Goal: Task Accomplishment & Management: Use online tool/utility

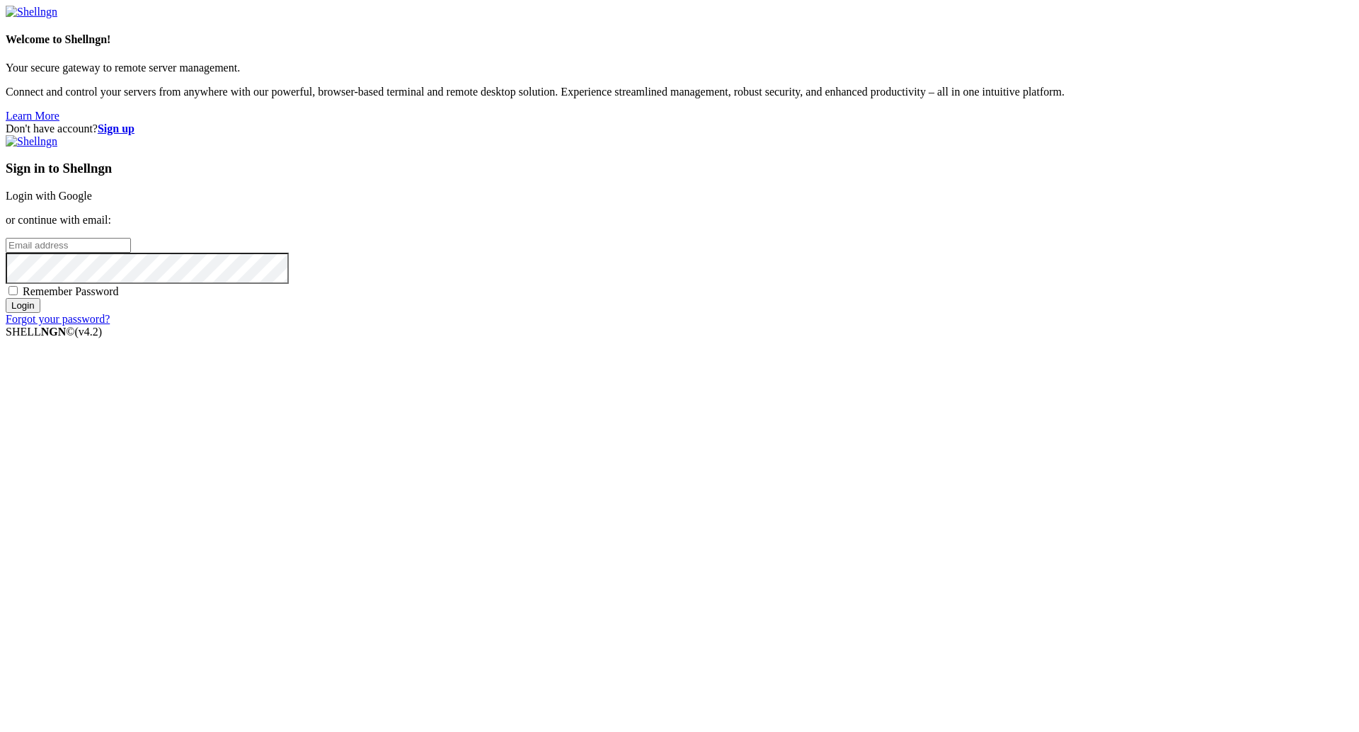
type input "[PERSON_NAME][EMAIL_ADDRESS][DOMAIN_NAME]"
click at [40, 125] on input "Login" at bounding box center [23, 305] width 35 height 15
type input "[PERSON_NAME][EMAIL_ADDRESS][DOMAIN_NAME]"
click at [40, 313] on input "Login" at bounding box center [23, 305] width 35 height 15
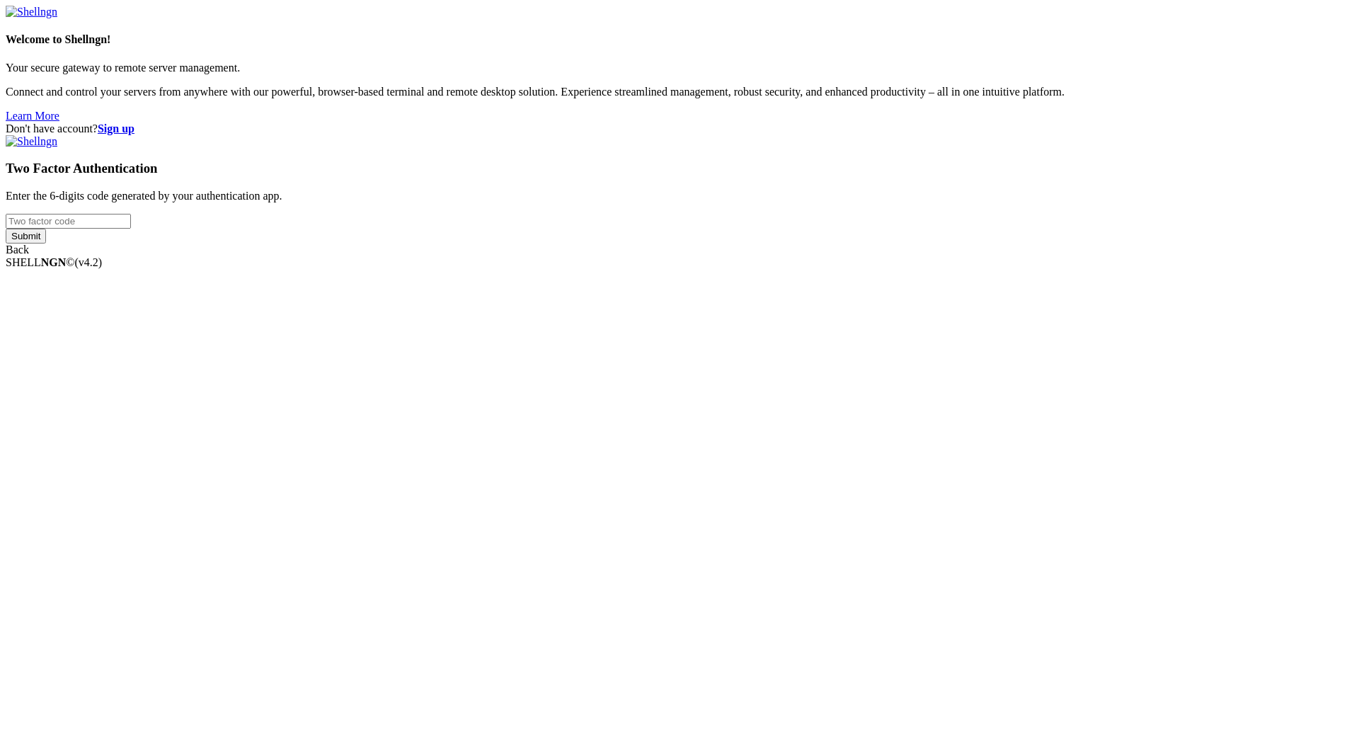
click at [131, 229] on input "number" at bounding box center [68, 221] width 125 height 15
type input "084672"
click at [46, 244] on input "Submit" at bounding box center [26, 236] width 40 height 15
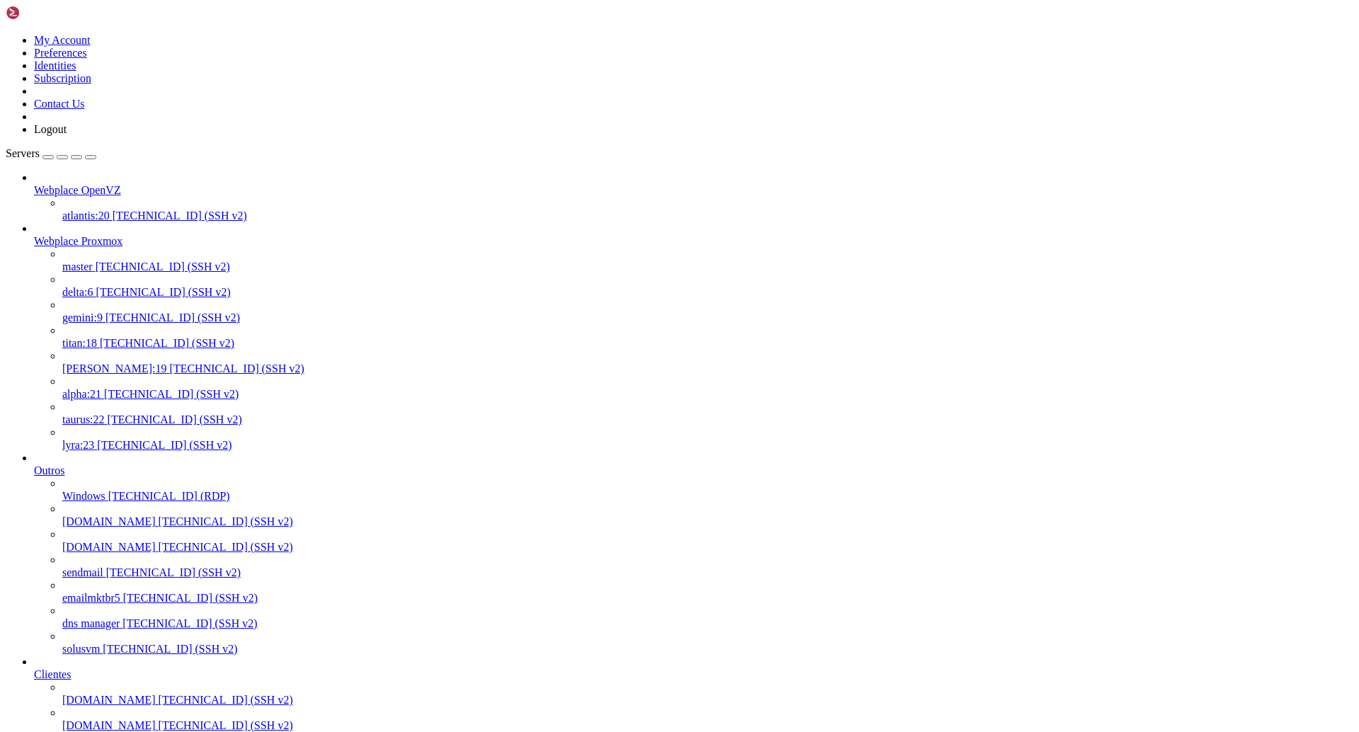
click at [116, 362] on span "vega:19" at bounding box center [114, 368] width 105 height 12
drag, startPoint x: 421, startPoint y: 2352, endPoint x: 464, endPoint y: 2381, distance: 52.0
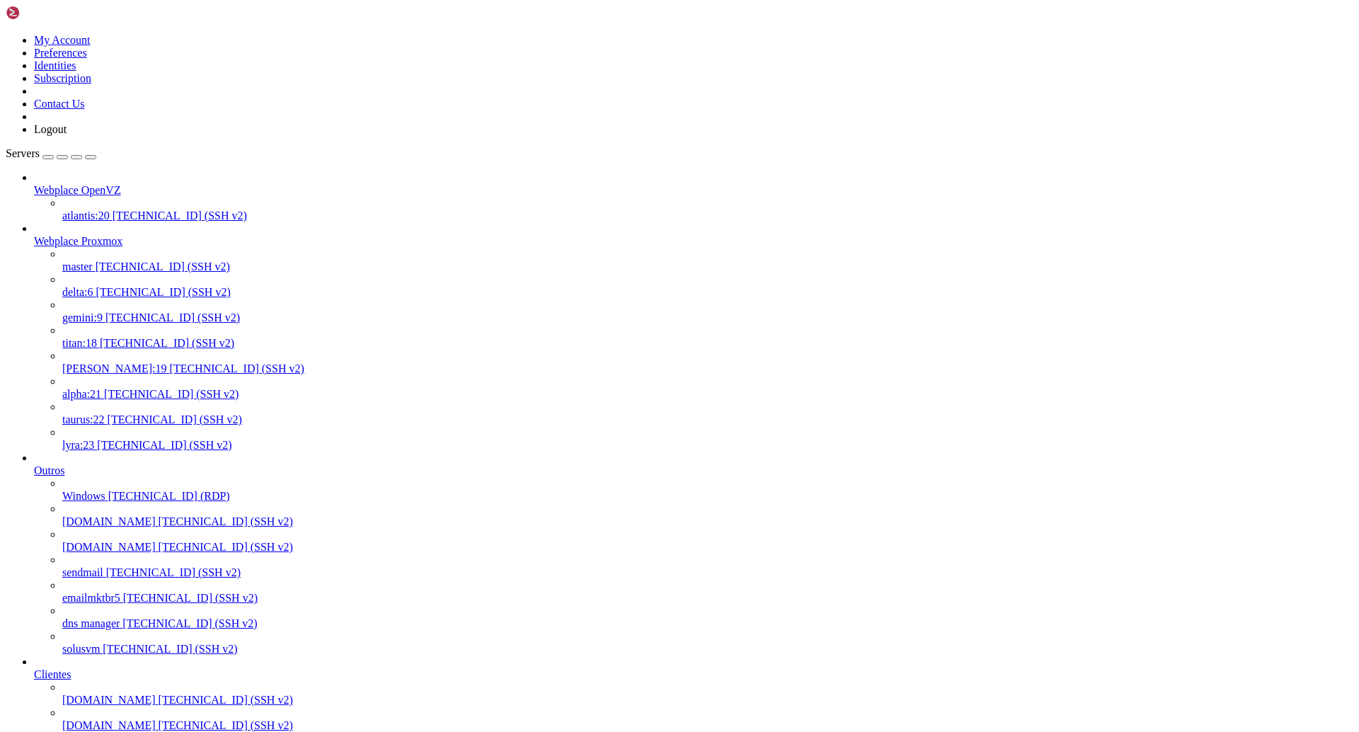
copy x-row "financeiro@autosul.org.br"
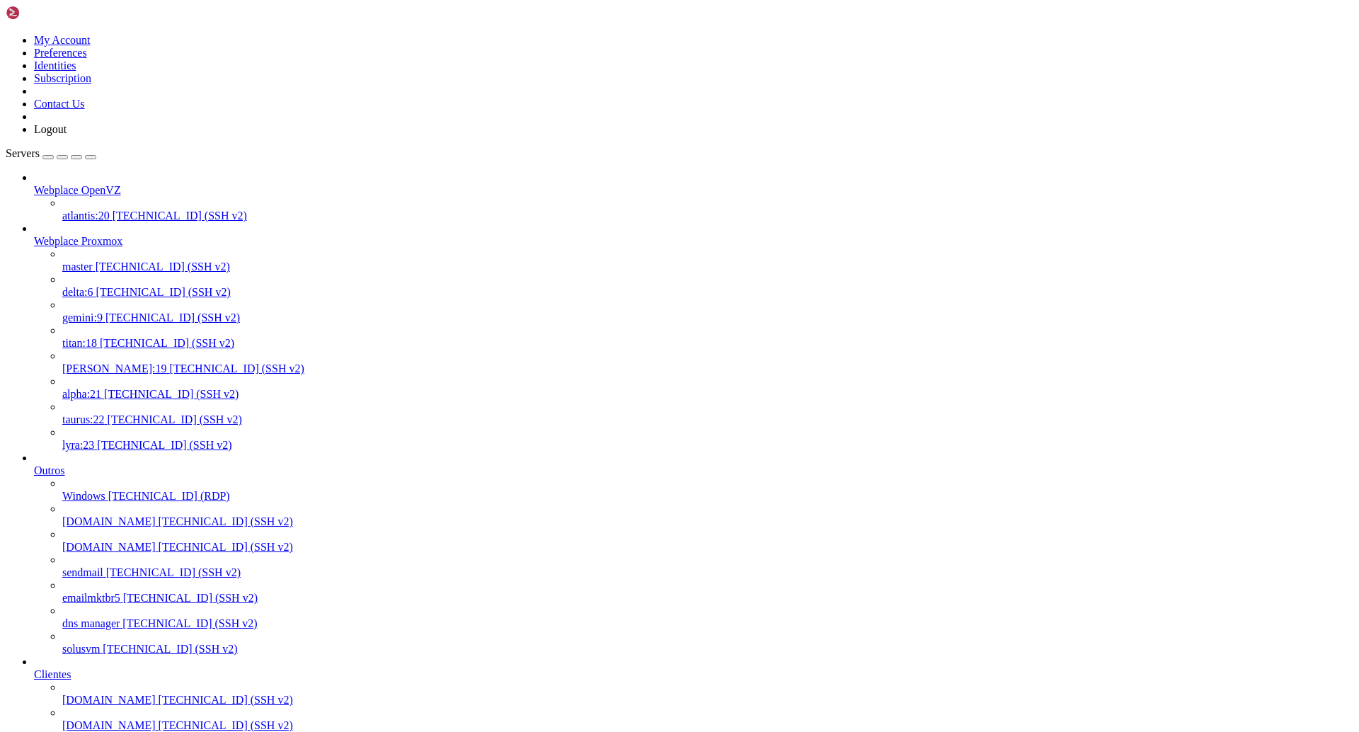
scroll to position [33601, 0]
